Goal: Task Accomplishment & Management: Complete application form

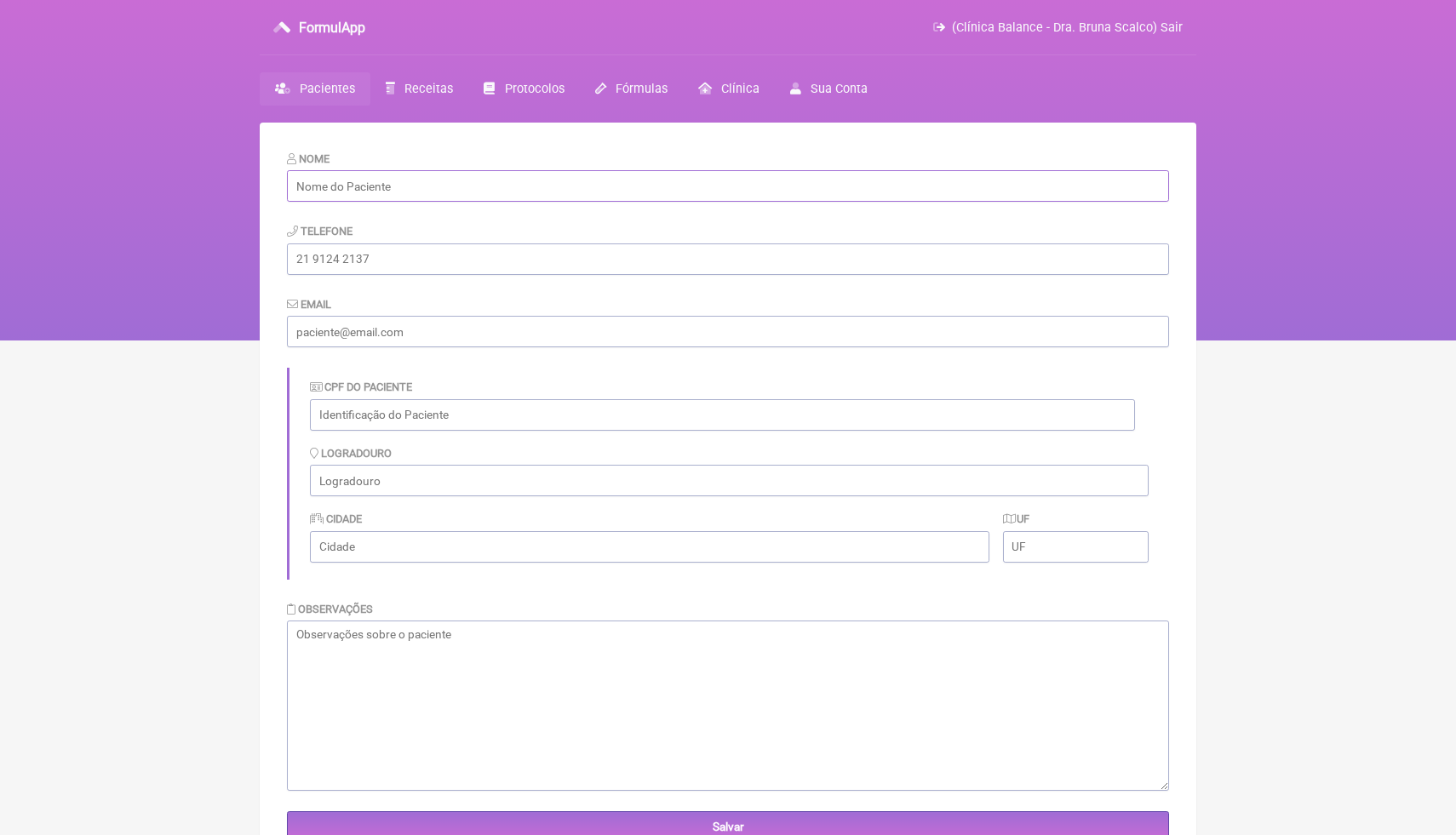
click at [545, 189] on input "text" at bounding box center [727, 186] width 882 height 31
paste input "[PERSON_NAME]"
type input "[PERSON_NAME]"
click at [500, 261] on input "tel" at bounding box center [727, 259] width 882 height 31
paste input "[PHONE_NUMBER]"
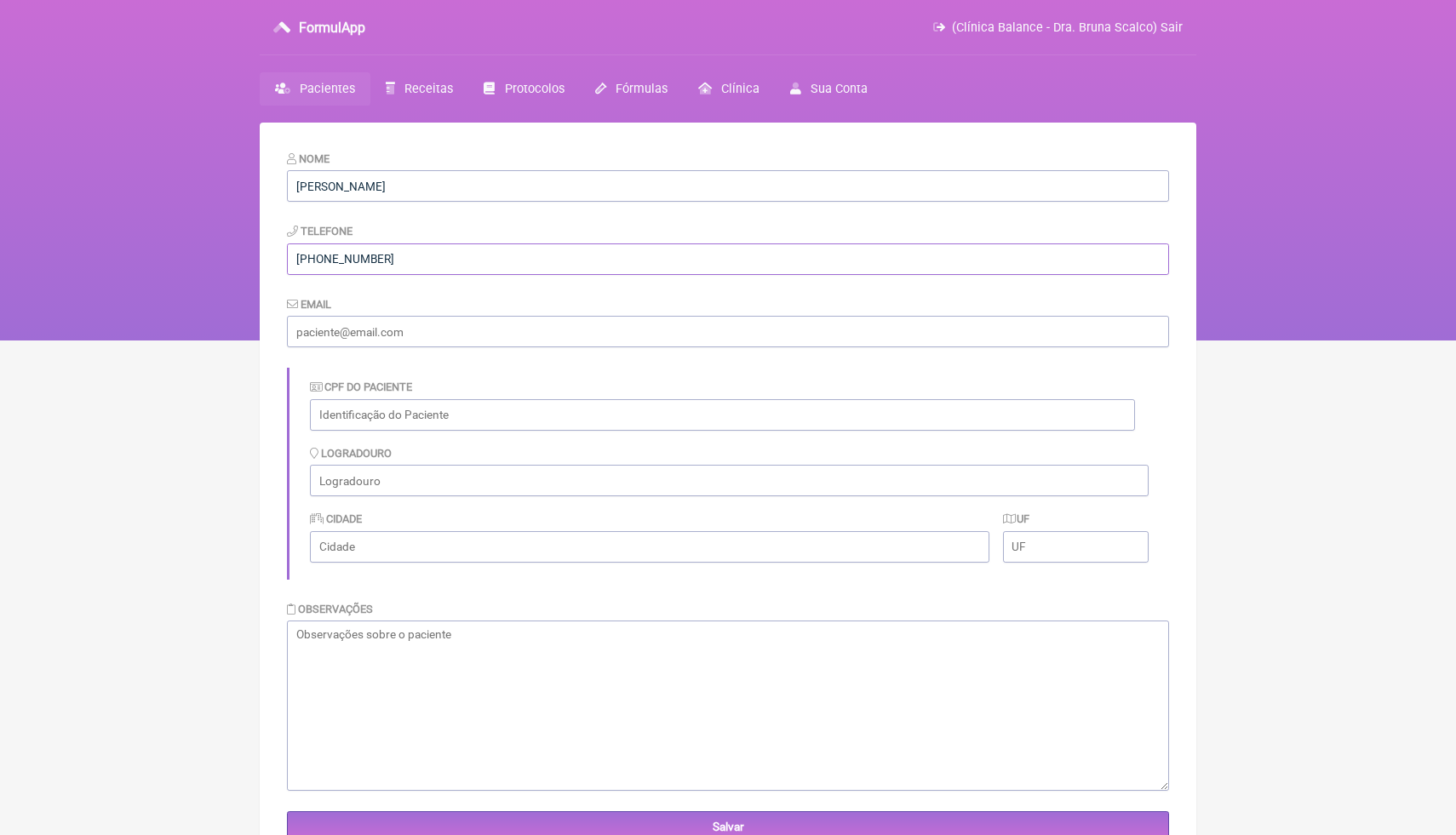
type input "[PHONE_NUMBER]"
click at [416, 336] on input "email" at bounding box center [727, 332] width 882 height 31
click at [442, 331] on input "email" at bounding box center [727, 332] width 882 height 31
paste input "[EMAIL_ADDRESS][DOMAIN_NAME]"
type input "[EMAIL_ADDRESS][DOMAIN_NAME]"
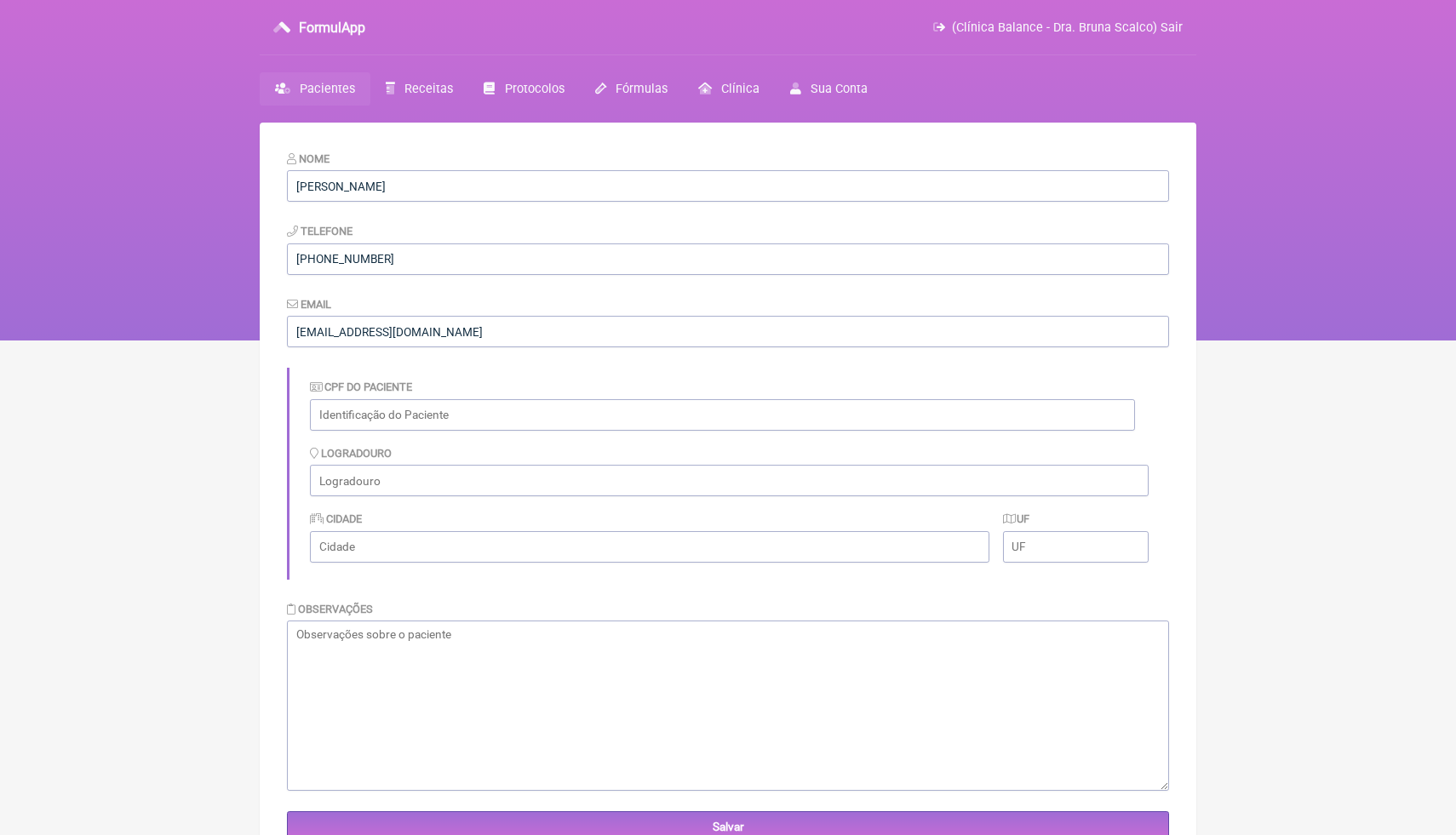
click at [118, 340] on html "FormulApp (Clínica Balance - Dra. Bruna Scalco) Sair Pacientes Receitas Protoco…" at bounding box center [728, 170] width 1456 height 340
click at [371, 422] on input "text" at bounding box center [722, 415] width 825 height 31
paste input "001.243.607-00"
type input "001.243.607-00"
click at [269, 497] on main "Nome Marta Coelho Soares Telefone (27) 98831-8929 Email martinhacoelhosoares@gm…" at bounding box center [727, 540] width 936 height 835
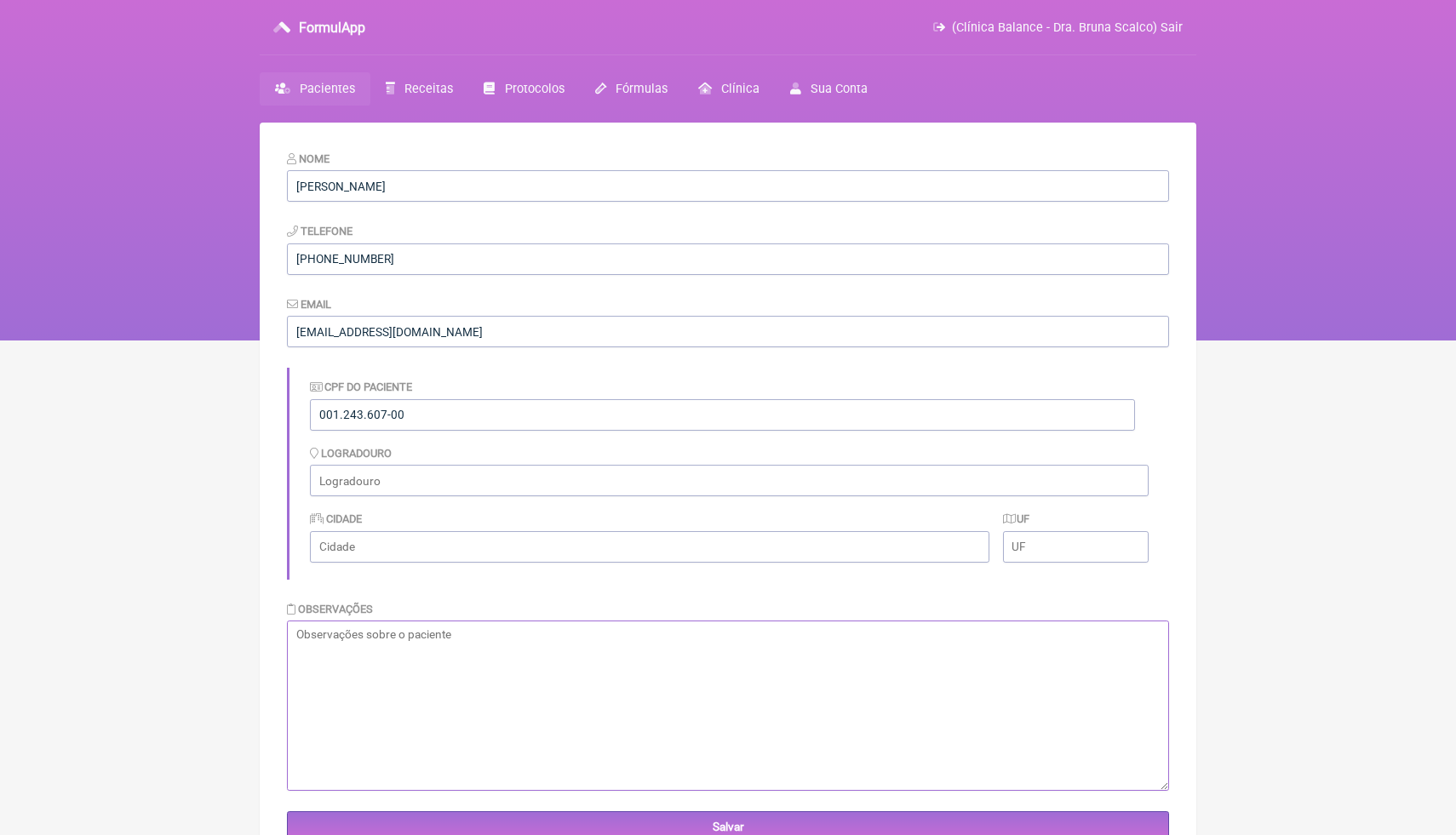
click at [336, 635] on textarea at bounding box center [727, 706] width 882 height 171
click at [348, 827] on input "Salvar" at bounding box center [727, 827] width 882 height 31
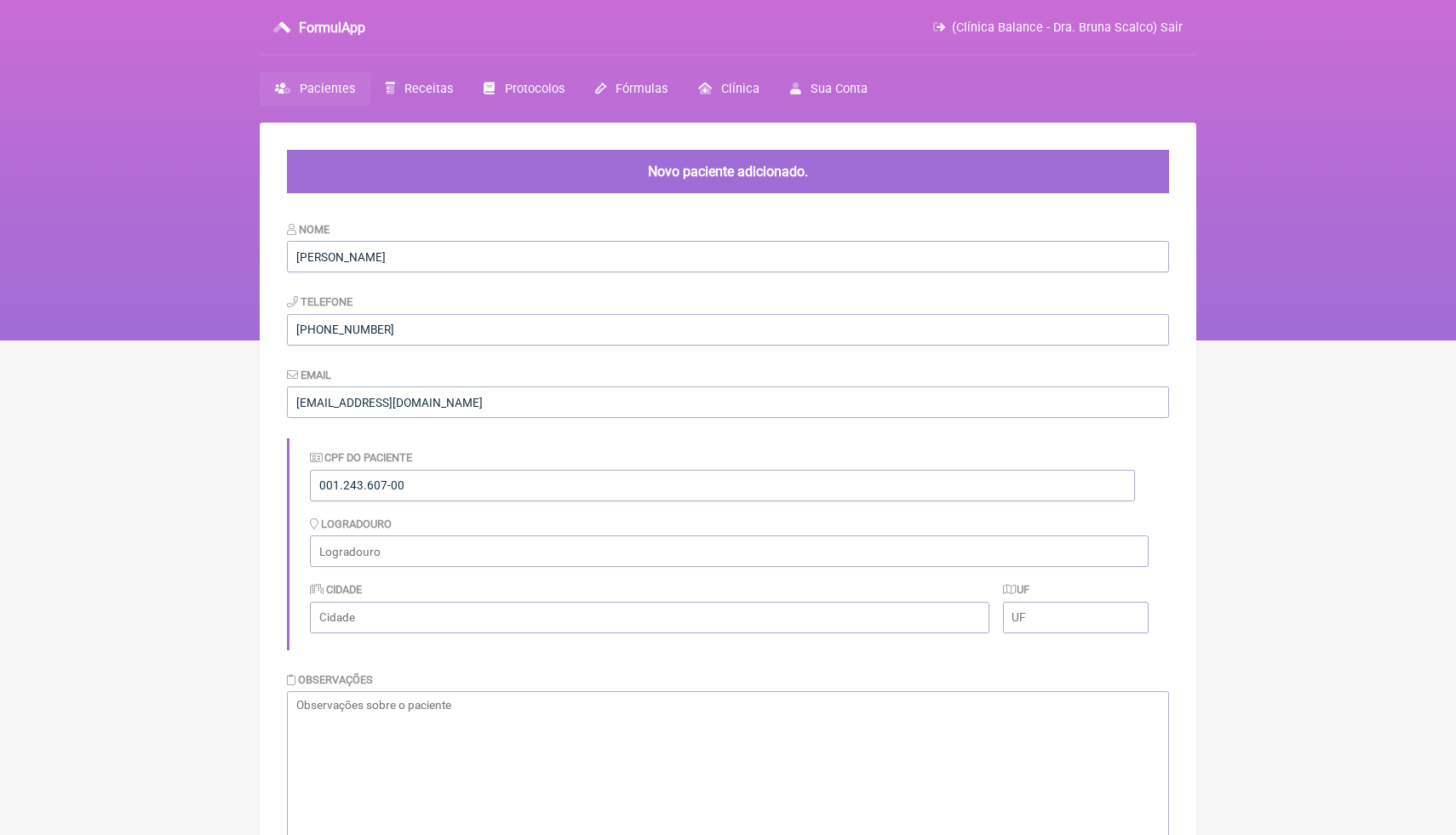
click at [1286, 340] on html "FormulApp (Clínica Balance - Dra. Bruna Scalco) Sair [GEOGRAPHIC_DATA] Receitas…" at bounding box center [728, 170] width 1456 height 340
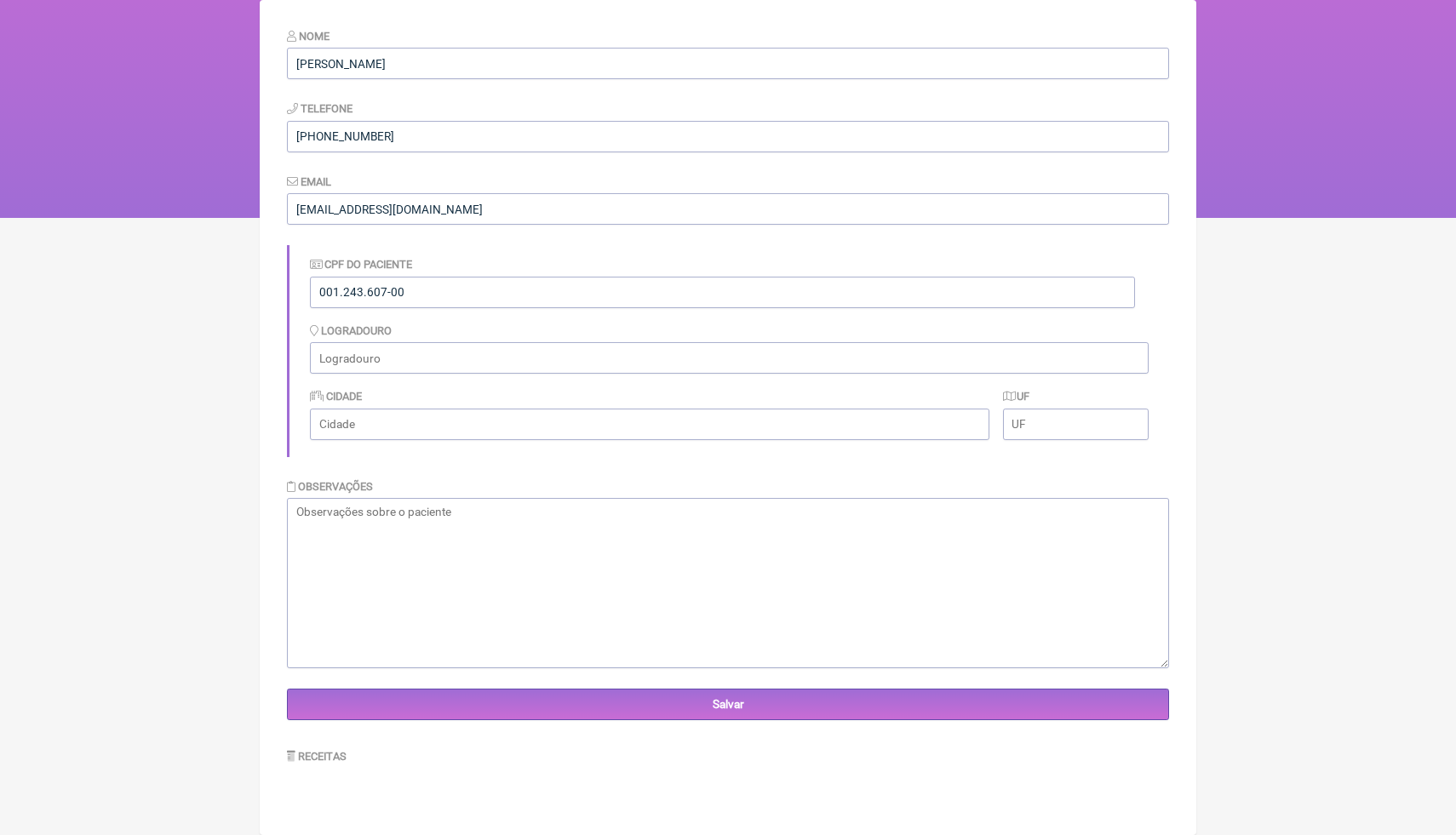
scroll to position [123, 0]
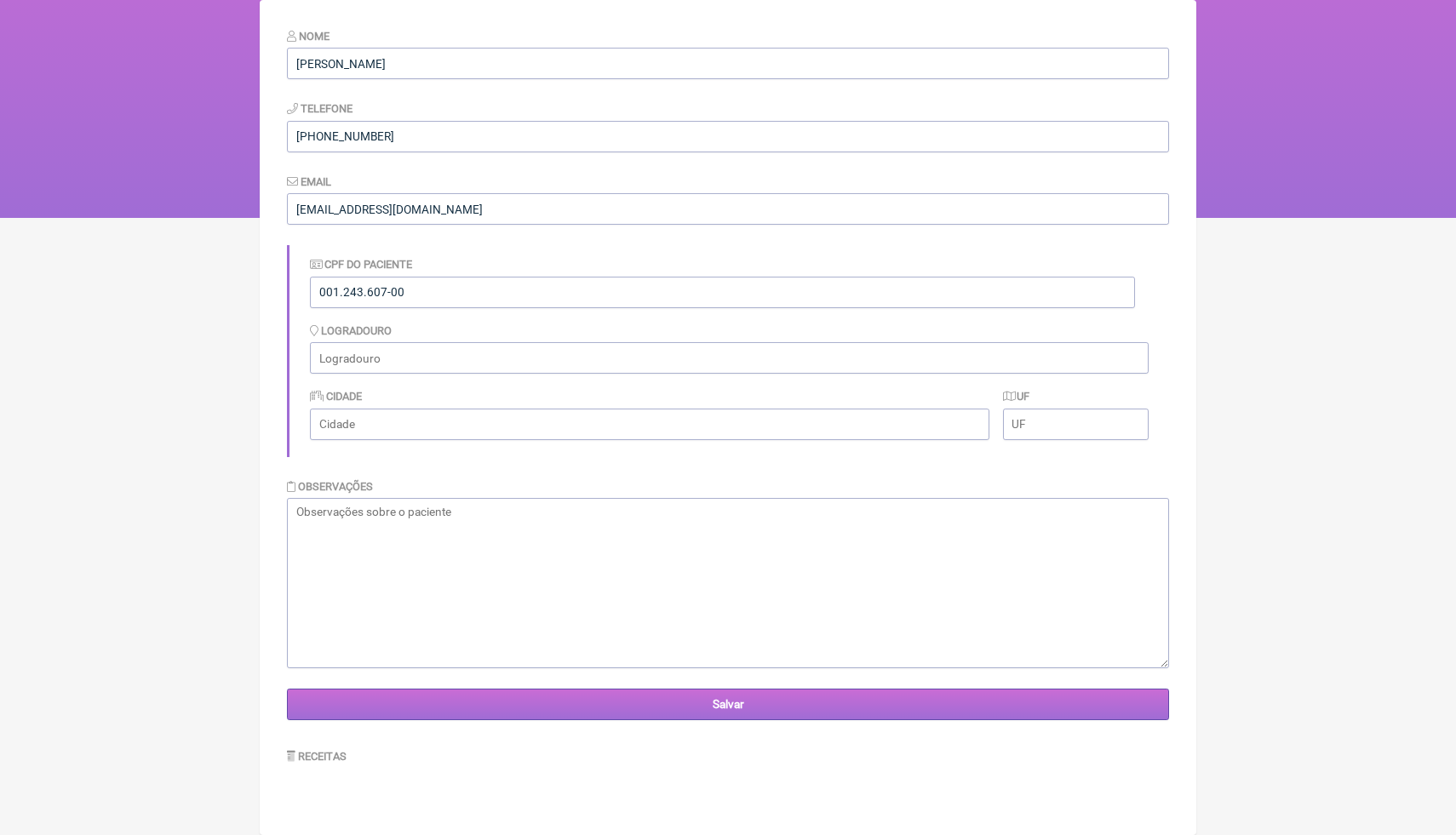
click at [572, 701] on input "Salvar" at bounding box center [727, 704] width 882 height 31
